Goal: Task Accomplishment & Management: Manage account settings

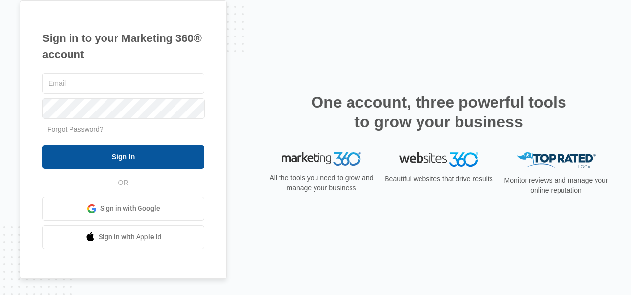
type input "[EMAIL_ADDRESS][DOMAIN_NAME]"
click at [96, 156] on input "Sign In" at bounding box center [123, 157] width 162 height 24
type input "[EMAIL_ADDRESS][DOMAIN_NAME]"
click at [96, 150] on input "Sign In" at bounding box center [123, 157] width 162 height 24
type input "[EMAIL_ADDRESS][DOMAIN_NAME]"
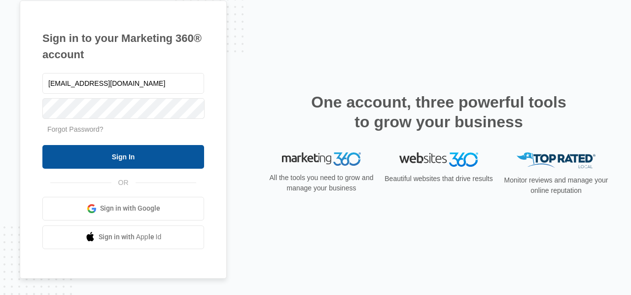
click at [142, 158] on input "Sign In" at bounding box center [123, 157] width 162 height 24
type input "[EMAIL_ADDRESS][DOMAIN_NAME]"
click at [165, 155] on input "Sign In" at bounding box center [123, 157] width 162 height 24
type input "[EMAIL_ADDRESS][DOMAIN_NAME]"
click at [179, 152] on input "Sign In" at bounding box center [123, 157] width 162 height 24
